Goal: Obtain resource: Download file/media

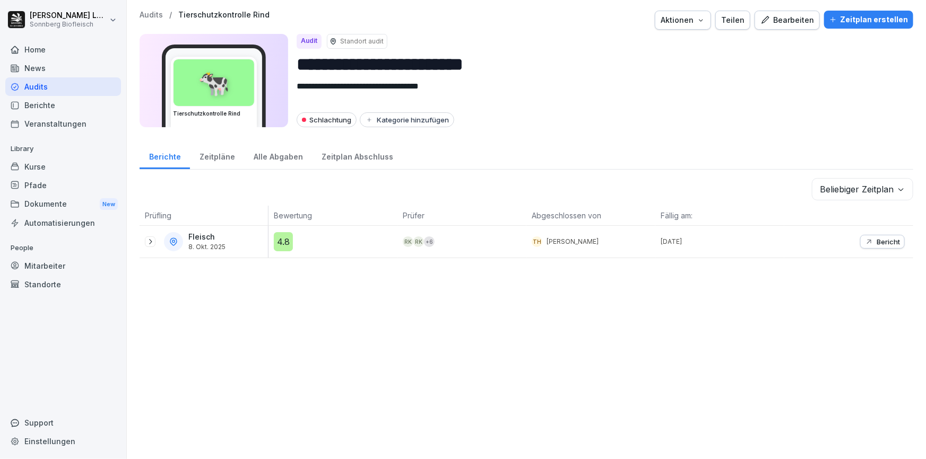
click at [158, 15] on p "Audits" at bounding box center [151, 15] width 23 height 9
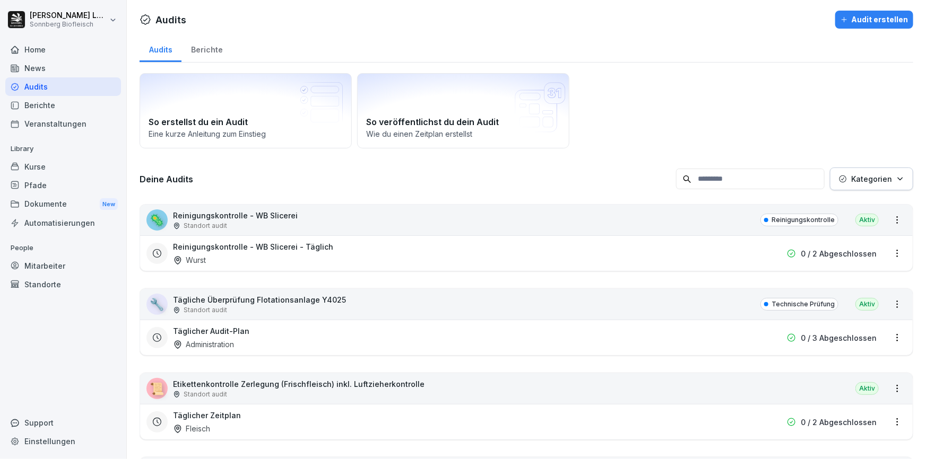
click at [705, 177] on input at bounding box center [750, 179] width 149 height 21
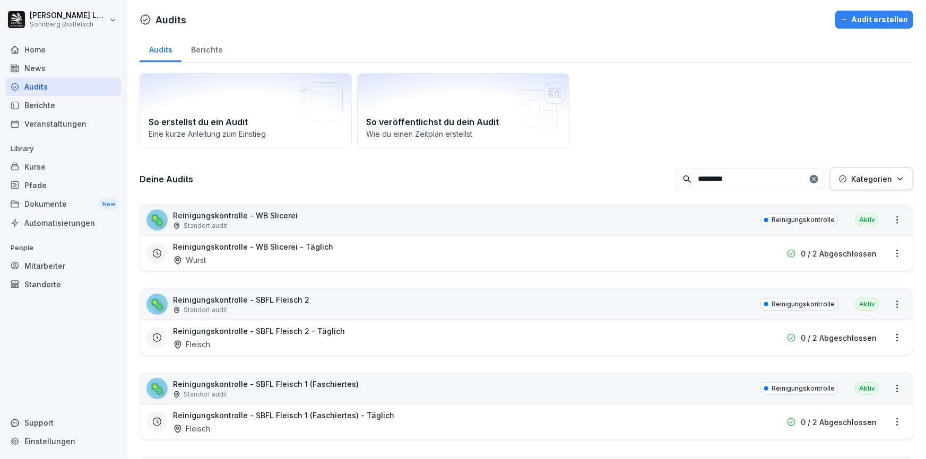
type input "*********"
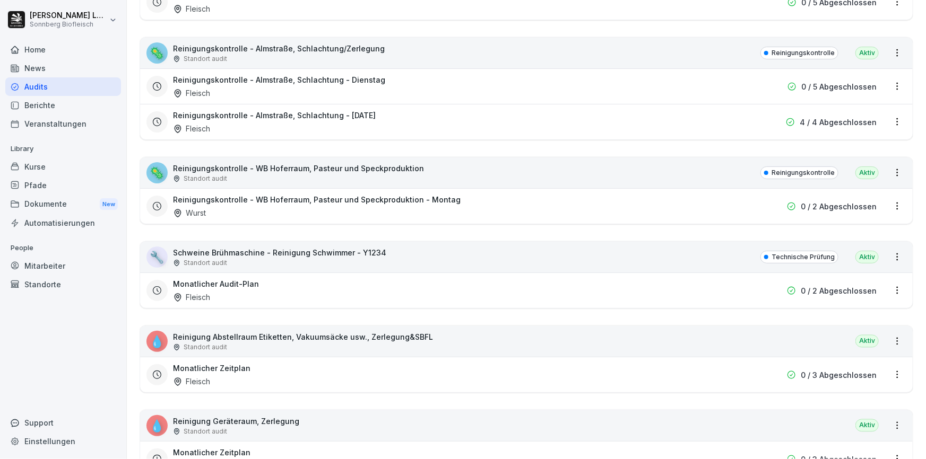
scroll to position [781, 0]
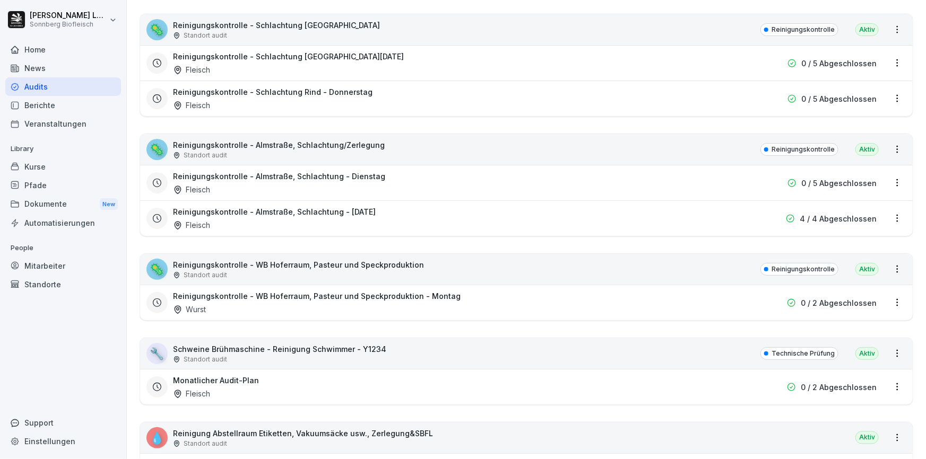
click at [386, 152] on div "🦠 Reinigungskontrolle - Almstraße, Schlachtung/Zerlegung Standort audit Reinigu…" at bounding box center [526, 149] width 772 height 31
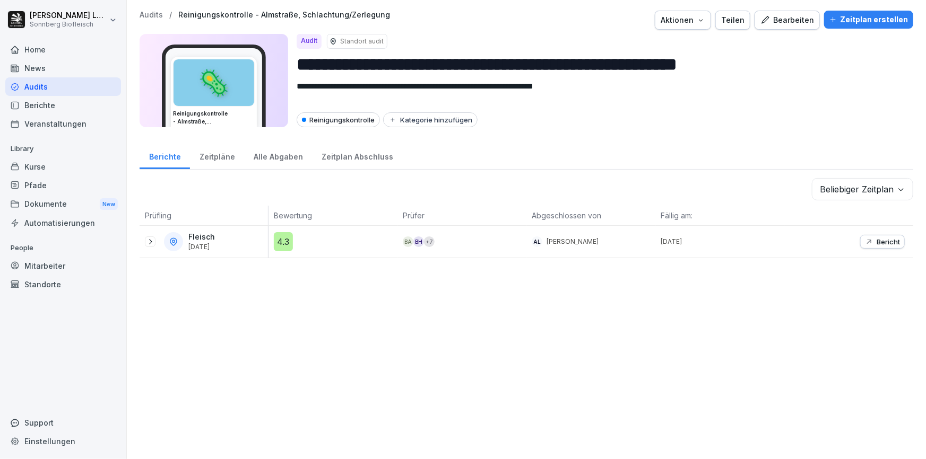
click at [866, 238] on div "Bericht" at bounding box center [882, 242] width 35 height 8
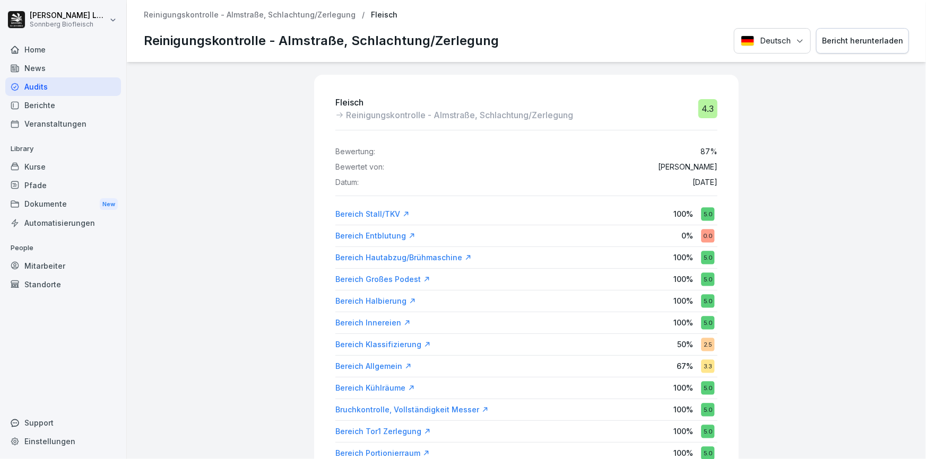
click at [841, 42] on div "Bericht herunterladen" at bounding box center [862, 41] width 81 height 12
